Goal: Contribute content: Contribute content

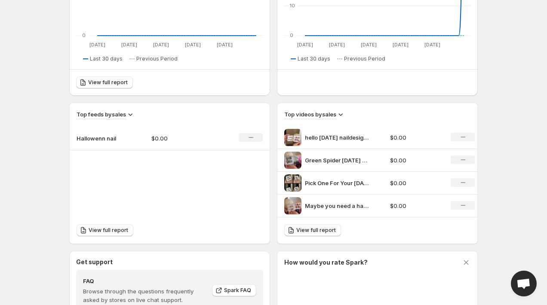
scroll to position [225, 0]
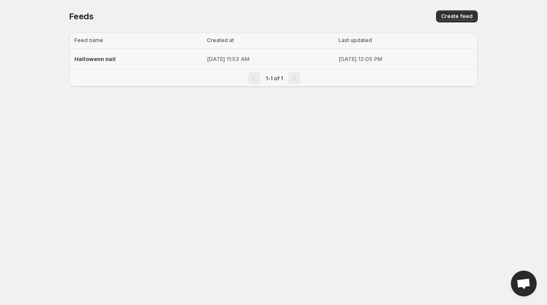
click at [271, 59] on p "[DATE] 11:53 AM" at bounding box center [270, 59] width 127 height 9
click at [93, 57] on span "Hallowenn nail" at bounding box center [94, 59] width 41 height 7
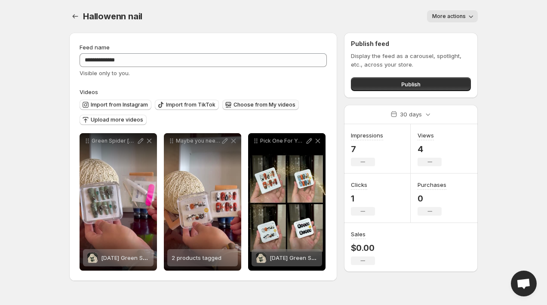
click at [240, 101] on button "Choose from My videos" at bounding box center [260, 105] width 77 height 10
click at [124, 116] on button "Upload more videos" at bounding box center [113, 120] width 67 height 10
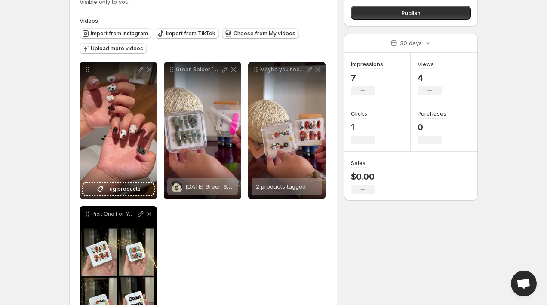
scroll to position [41, 0]
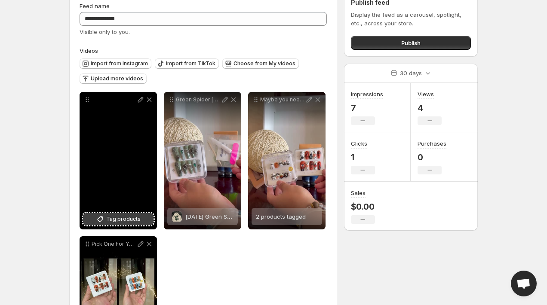
click at [114, 219] on span "Tag products" at bounding box center [123, 219] width 34 height 9
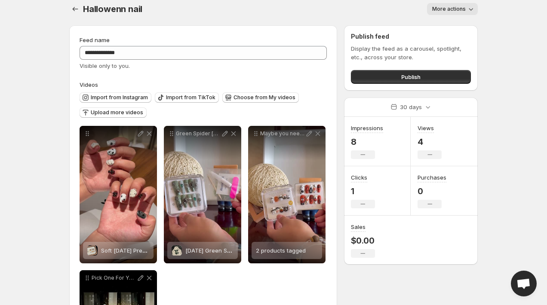
scroll to position [0, 0]
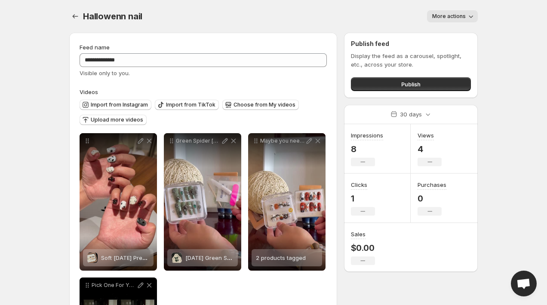
click at [158, 78] on div "**********" at bounding box center [203, 229] width 247 height 373
drag, startPoint x: 132, startPoint y: 78, endPoint x: 78, endPoint y: 73, distance: 54.0
click at [78, 73] on div "**********" at bounding box center [203, 229] width 268 height 393
drag, startPoint x: 78, startPoint y: 73, endPoint x: 152, endPoint y: 74, distance: 74.0
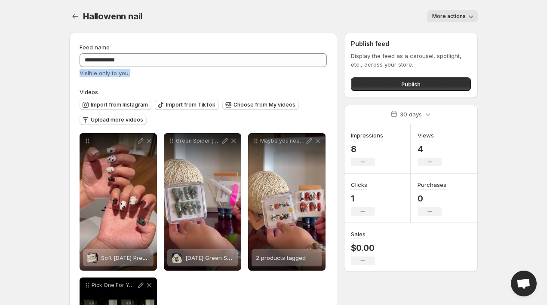
click at [153, 73] on div "**********" at bounding box center [203, 229] width 268 height 393
click at [152, 74] on div "Visible only to you." at bounding box center [203, 73] width 247 height 9
drag, startPoint x: 152, startPoint y: 74, endPoint x: 82, endPoint y: 73, distance: 70.1
click at [82, 73] on div "Visible only to you." at bounding box center [203, 73] width 247 height 9
click at [82, 73] on span "Visible only to you." at bounding box center [105, 73] width 50 height 7
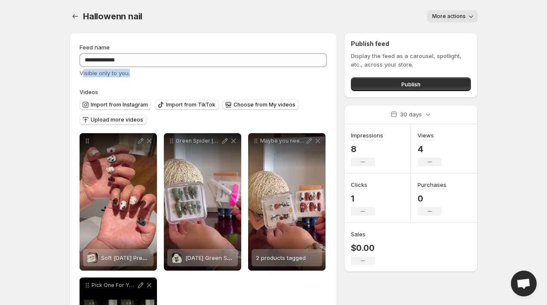
drag, startPoint x: 82, startPoint y: 73, endPoint x: 133, endPoint y: 73, distance: 50.8
click at [133, 73] on div "Visible only to you." at bounding box center [203, 73] width 247 height 9
drag, startPoint x: 129, startPoint y: 73, endPoint x: 80, endPoint y: 72, distance: 49.1
click at [80, 72] on div "Visible only to you." at bounding box center [203, 73] width 247 height 9
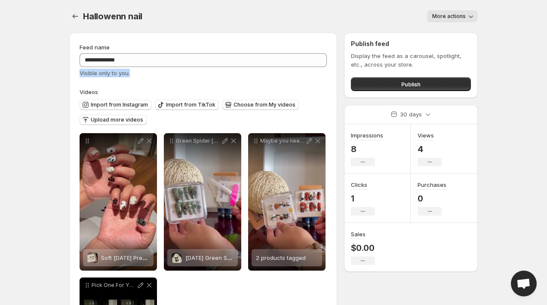
click at [80, 72] on span "Visible only to you." at bounding box center [105, 73] width 50 height 7
drag, startPoint x: 80, startPoint y: 72, endPoint x: 134, endPoint y: 74, distance: 53.8
click at [134, 74] on div "Visible only to you." at bounding box center [203, 73] width 247 height 9
drag, startPoint x: 134, startPoint y: 74, endPoint x: 77, endPoint y: 74, distance: 57.2
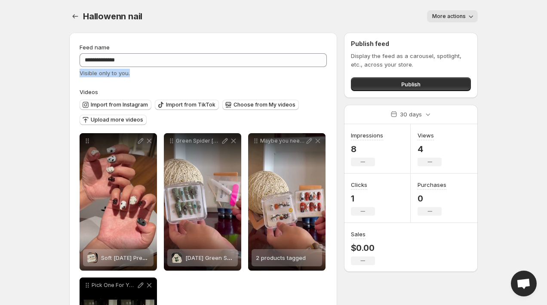
click at [77, 74] on div "**********" at bounding box center [203, 229] width 268 height 393
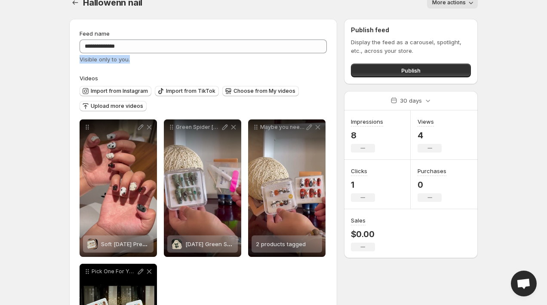
scroll to position [22, 0]
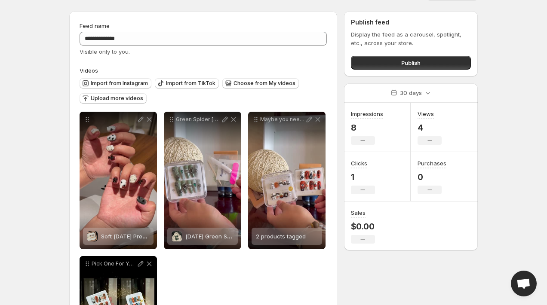
click at [52, 118] on body "**********" at bounding box center [273, 130] width 547 height 305
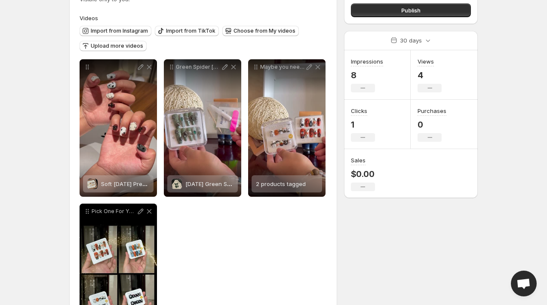
scroll to position [0, 0]
